Goal: Task Accomplishment & Management: Manage account settings

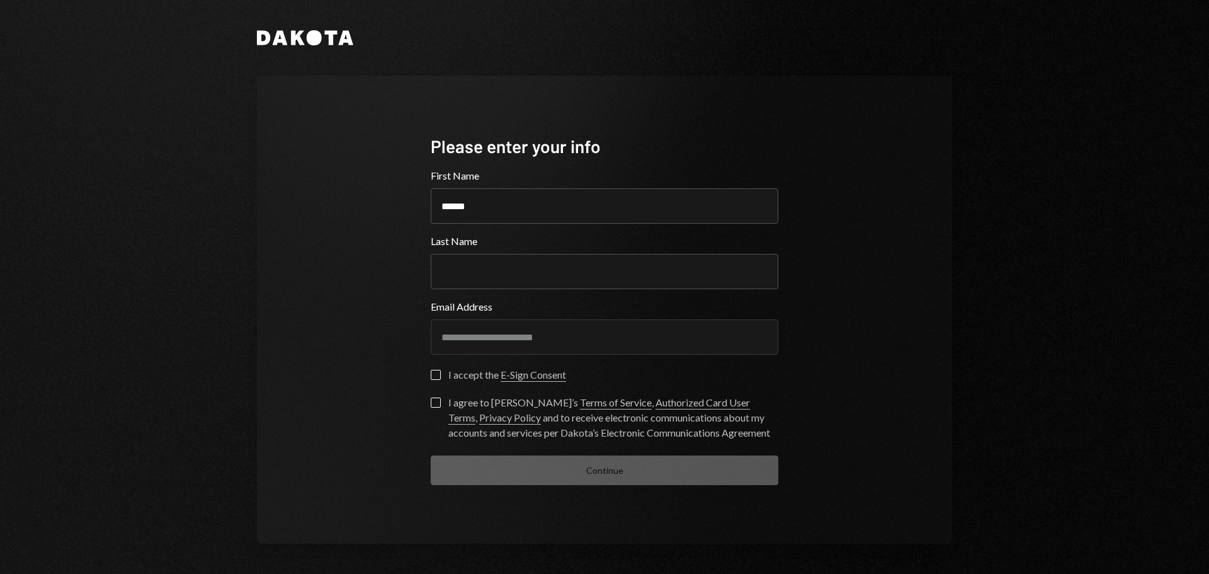
type input "******"
type input "********"
type button "on"
click at [441, 375] on label "on I accept the E-Sign Consent" at bounding box center [498, 376] width 135 height 13
click at [441, 375] on button "on" at bounding box center [436, 375] width 10 height 10
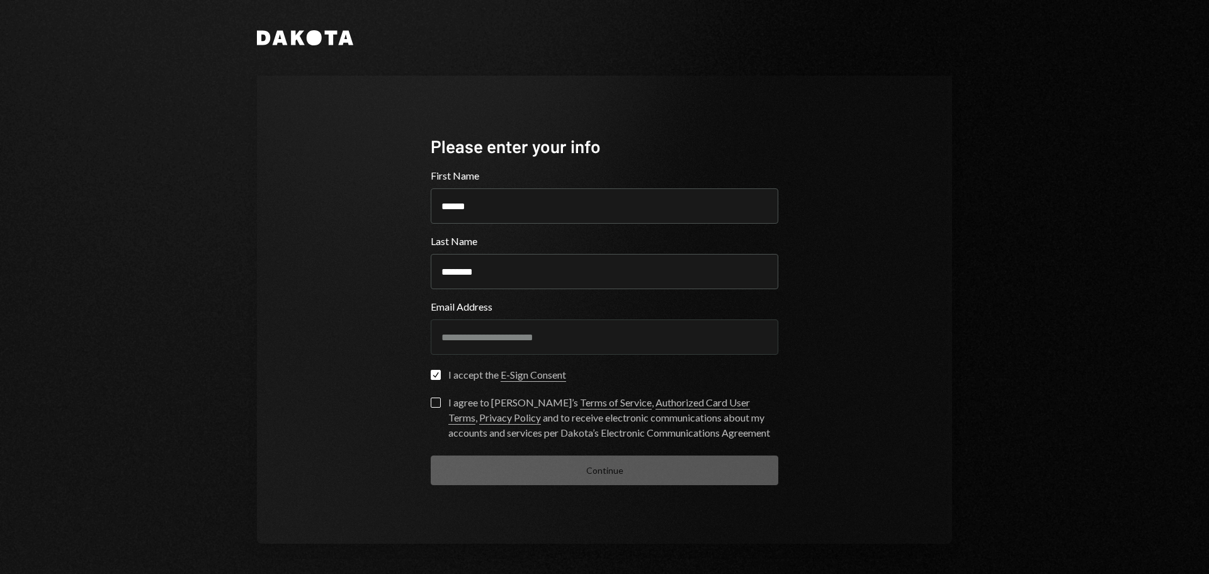
click at [438, 402] on button "I agree to [PERSON_NAME]’s Terms of Service , Authorized Card User Terms , Priv…" at bounding box center [436, 402] width 10 height 10
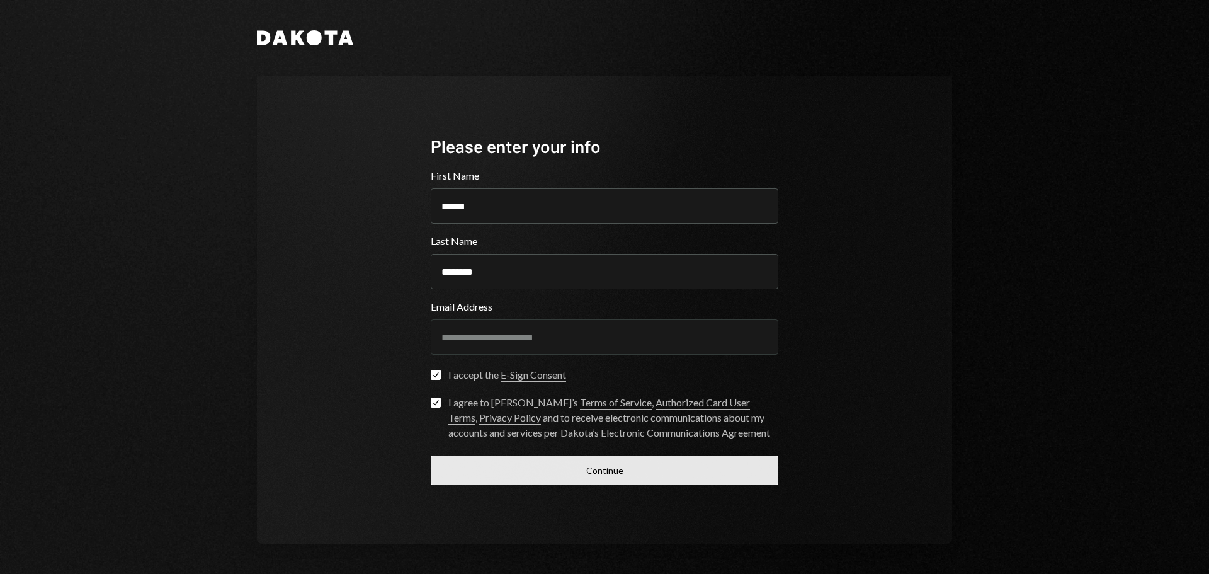
click at [578, 464] on button "Continue" at bounding box center [605, 470] width 348 height 30
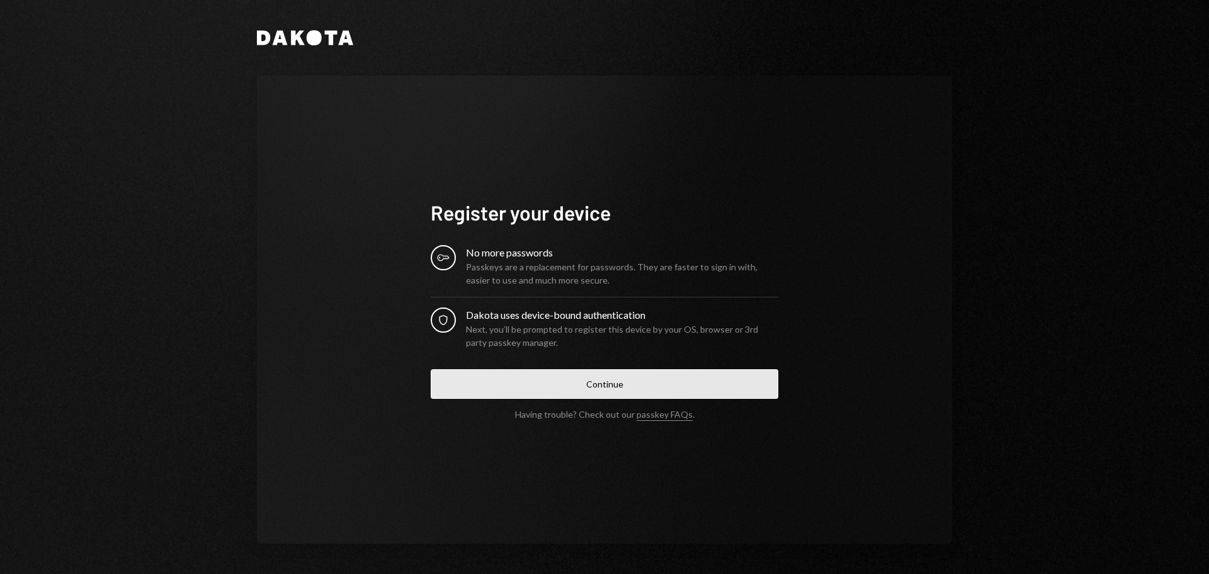
click at [598, 384] on button "Continue" at bounding box center [605, 384] width 348 height 30
click at [619, 380] on button "Continue" at bounding box center [605, 384] width 348 height 30
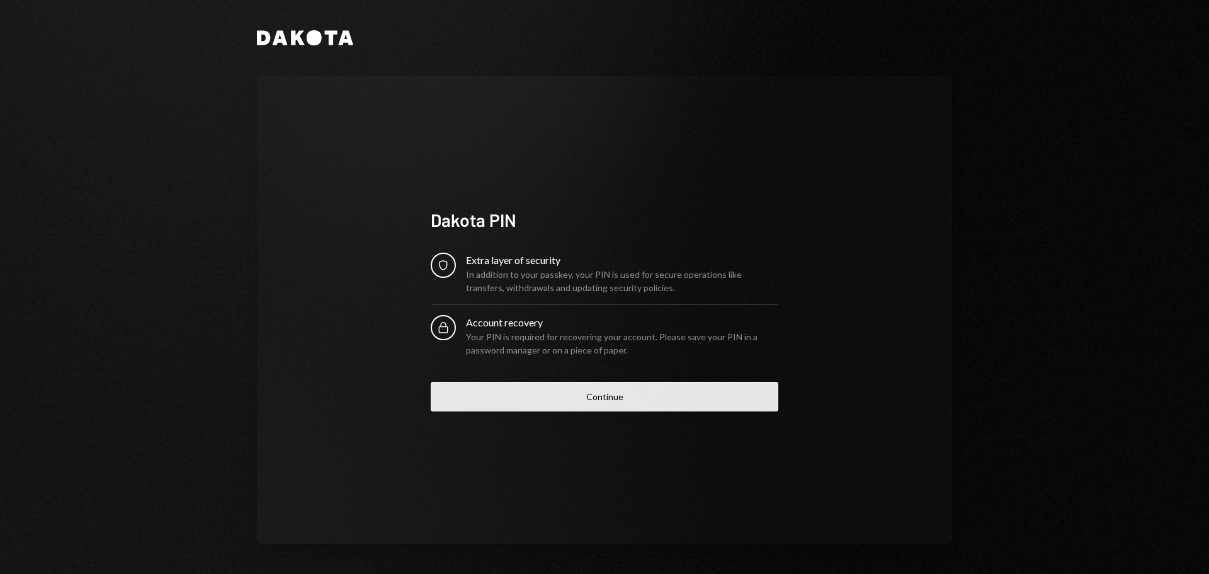
click at [625, 398] on button "Continue" at bounding box center [605, 397] width 348 height 30
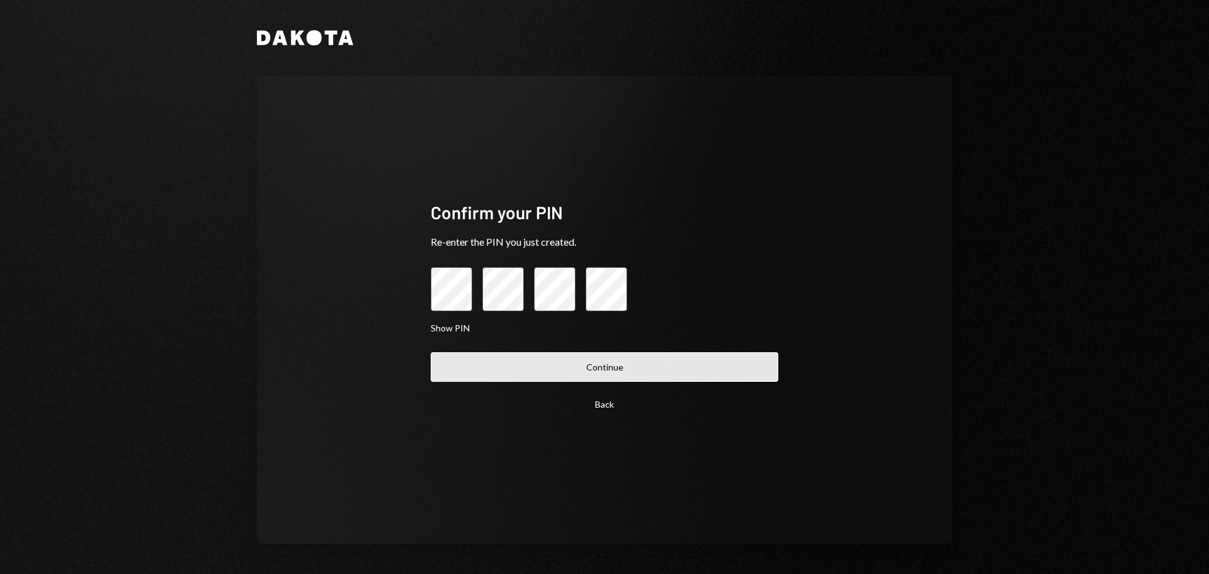
click at [650, 361] on button "Continue" at bounding box center [605, 367] width 348 height 30
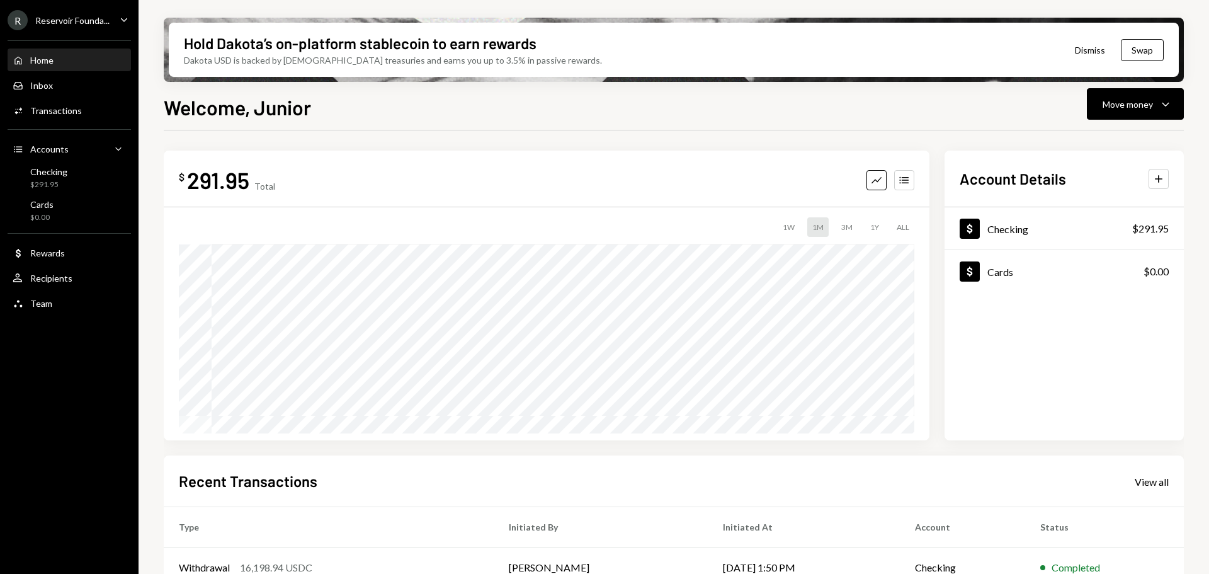
click at [108, 21] on div "Reservoir Founda..." at bounding box center [72, 20] width 74 height 11
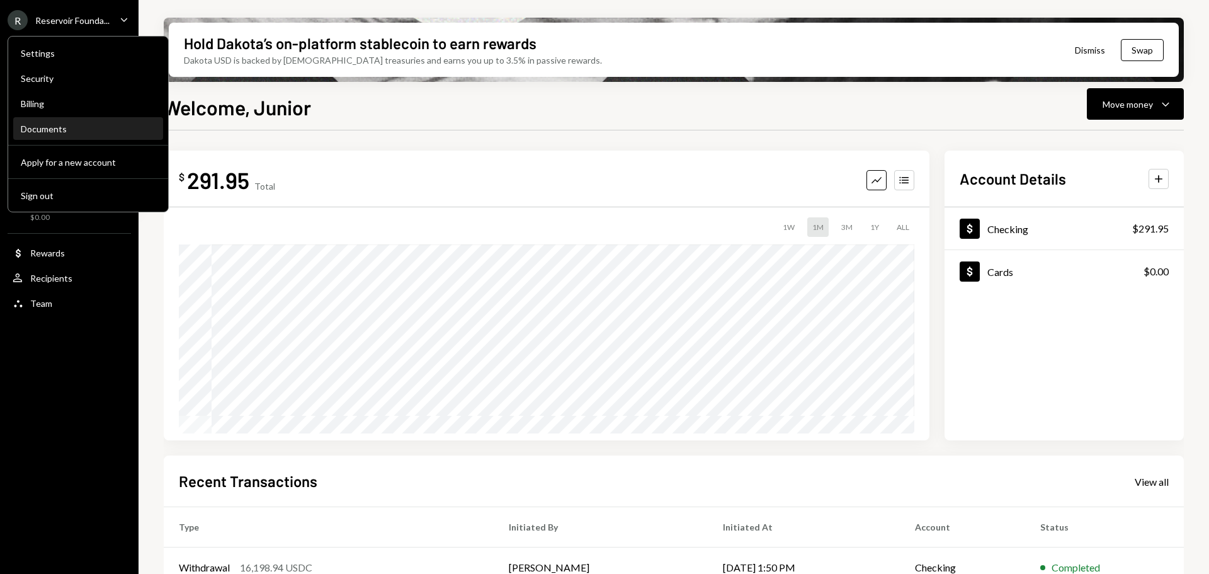
click at [48, 132] on div "Documents" at bounding box center [88, 128] width 135 height 11
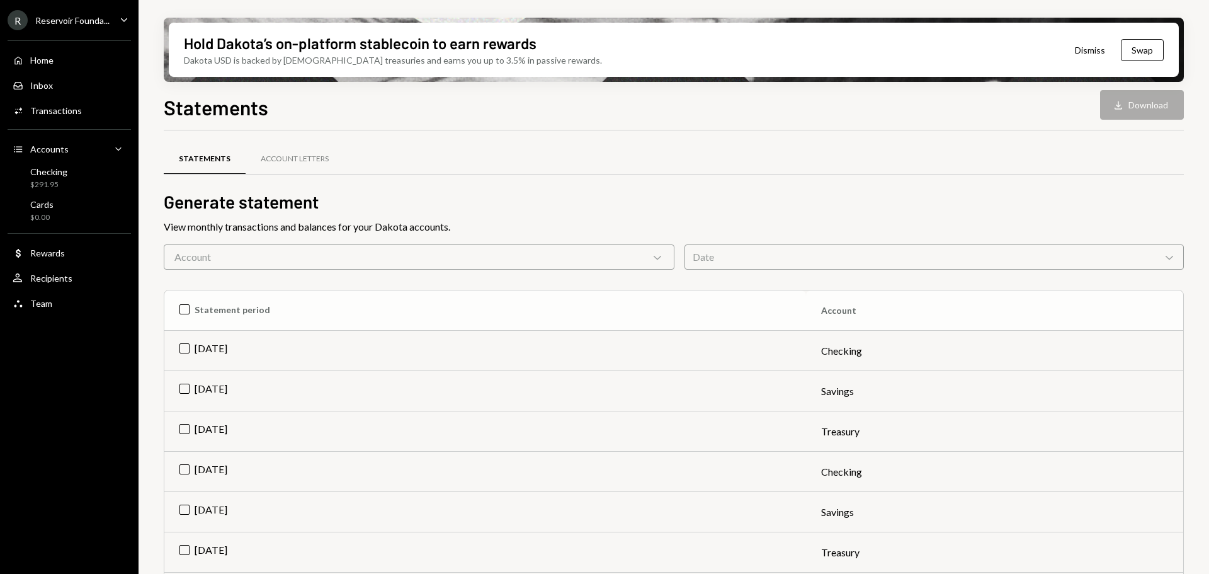
click at [184, 305] on th "Statement period" at bounding box center [485, 310] width 642 height 40
click at [1143, 103] on button "Download Download (24)" at bounding box center [1133, 105] width 101 height 30
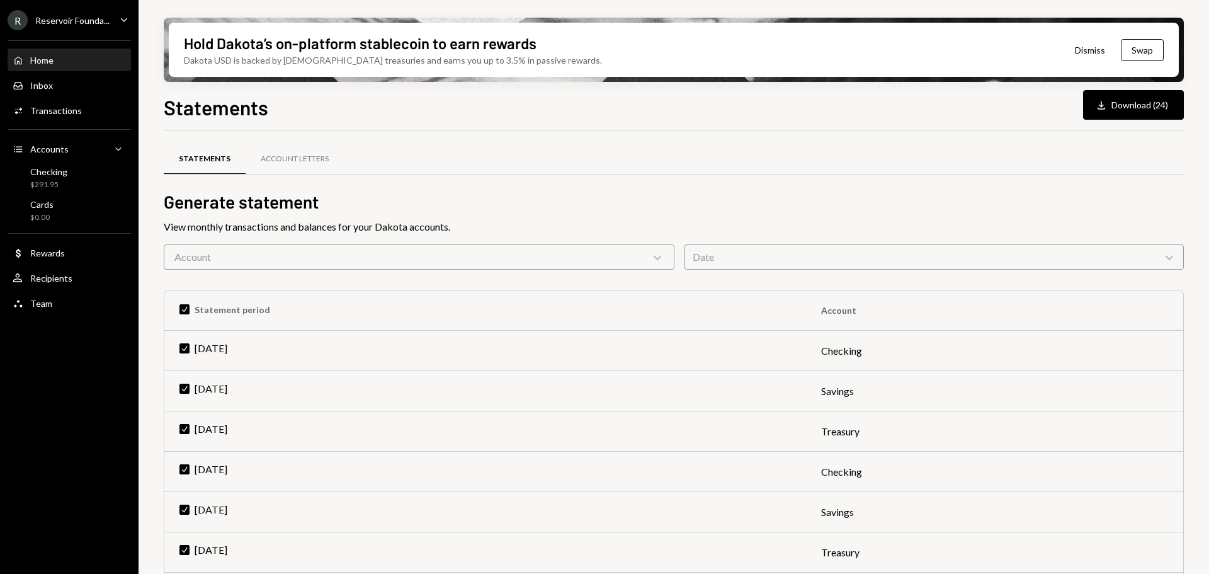
click at [44, 57] on div "Home" at bounding box center [41, 60] width 23 height 11
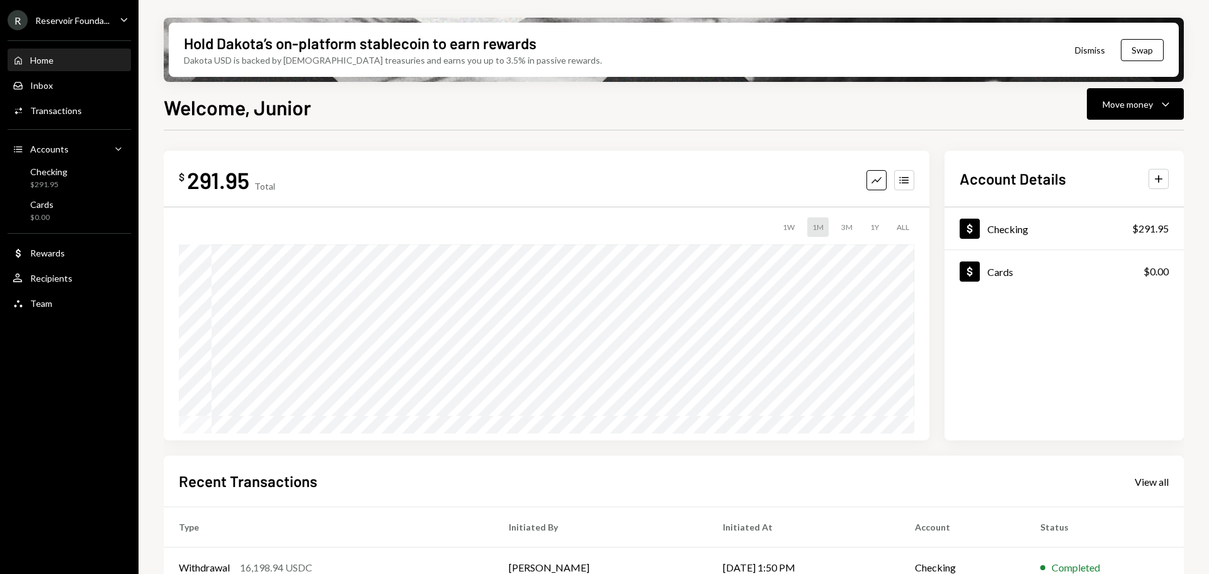
click at [114, 13] on div "R Reservoir Founda... Caret Down" at bounding box center [69, 20] width 139 height 20
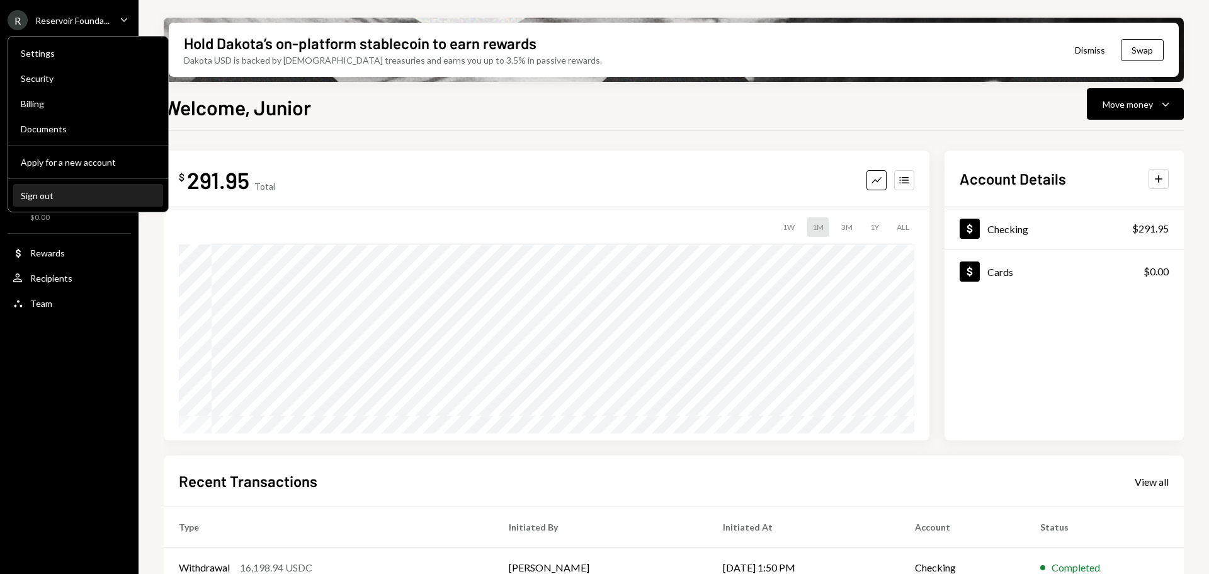
click at [38, 197] on div "Sign out" at bounding box center [88, 195] width 135 height 11
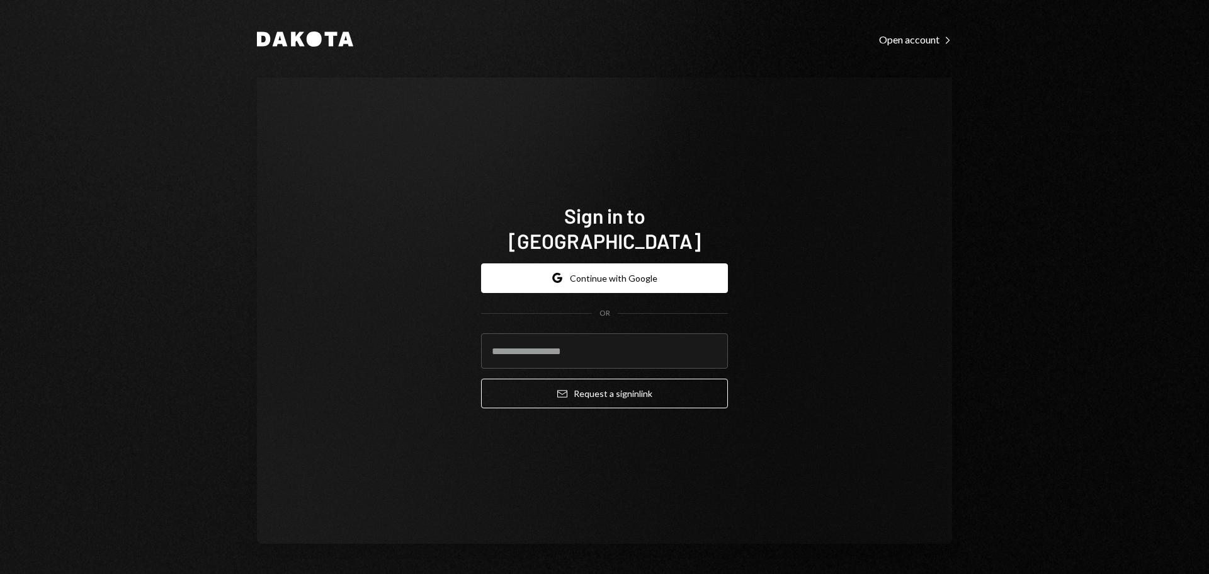
click at [305, 230] on div "Sign in to [GEOGRAPHIC_DATA] Google Continue with Google OR Email Request a sig…" at bounding box center [604, 310] width 695 height 466
type input "**********"
